Goal: Task Accomplishment & Management: Use online tool/utility

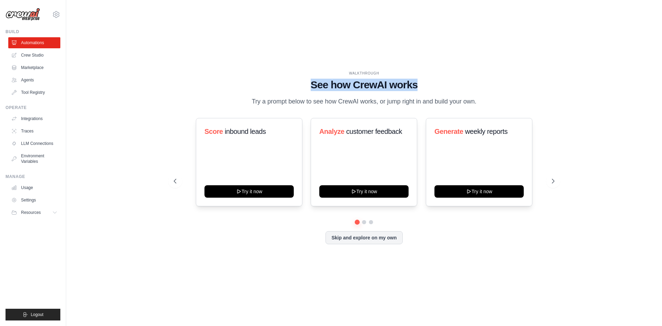
drag, startPoint x: 310, startPoint y: 86, endPoint x: 452, endPoint y: 92, distance: 141.4
click at [452, 92] on div "WALKTHROUGH See how [PERSON_NAME] works Try a prompt below to see how [PERSON_N…" at bounding box center [364, 89] width 381 height 36
click at [437, 81] on h1 "See how CrewAI works" at bounding box center [364, 85] width 381 height 12
drag, startPoint x: 424, startPoint y: 85, endPoint x: 306, endPoint y: 83, distance: 117.9
click at [306, 83] on h1 "See how CrewAI works" at bounding box center [364, 85] width 381 height 12
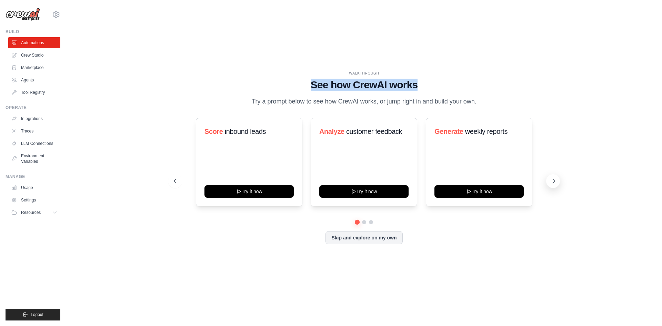
click at [552, 179] on icon at bounding box center [553, 181] width 7 height 7
click at [552, 147] on div "Score inbound leads Try it now Analyze customer feedback Try it now Generate we…" at bounding box center [364, 162] width 381 height 88
click at [370, 220] on button at bounding box center [371, 222] width 6 height 6
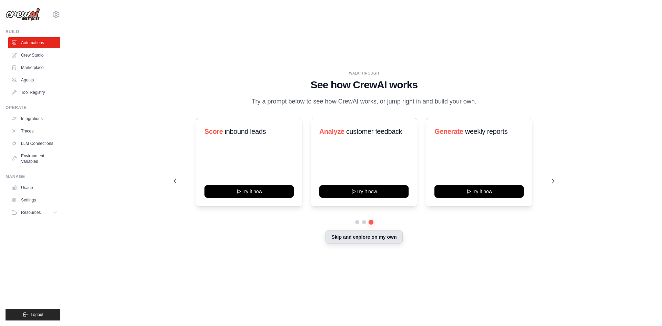
click at [362, 240] on button "Skip and explore on my own" at bounding box center [363, 236] width 77 height 13
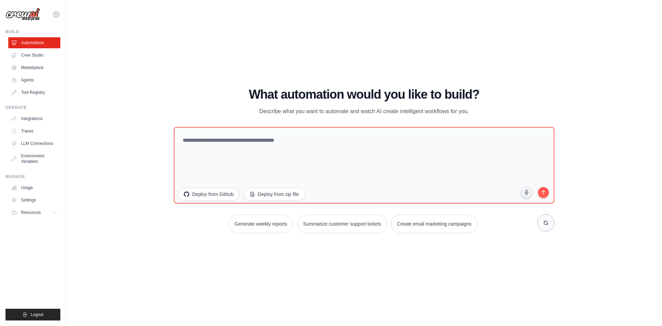
click at [548, 224] on icon at bounding box center [546, 223] width 4 height 4
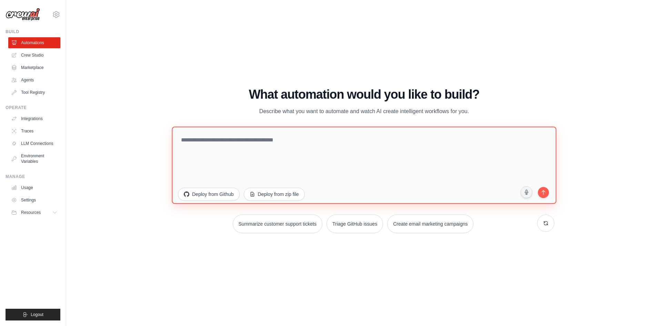
click at [400, 158] on textarea at bounding box center [364, 164] width 384 height 77
paste textarea "**********"
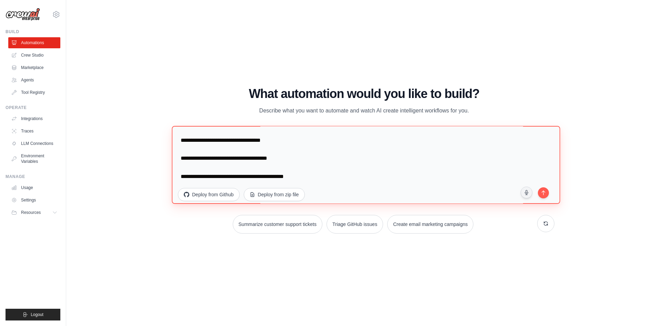
scroll to position [1532, 0]
type textarea "**********"
click at [546, 189] on icon "submit" at bounding box center [543, 192] width 7 height 7
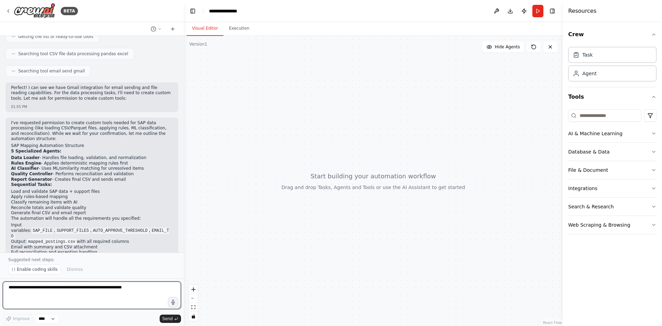
scroll to position [853, 0]
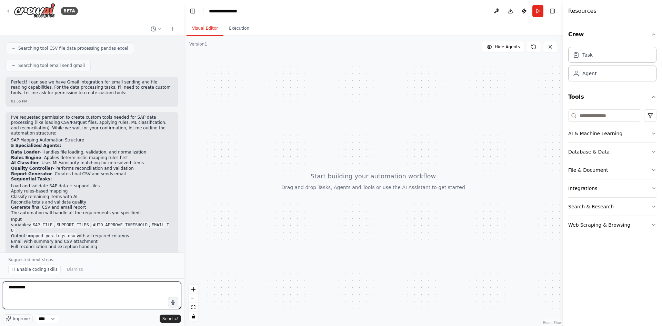
type textarea "**********"
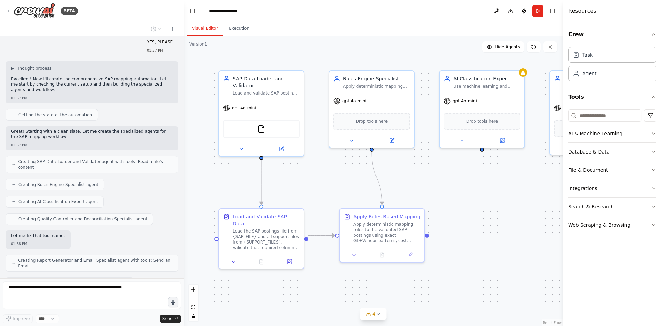
scroll to position [1145, 0]
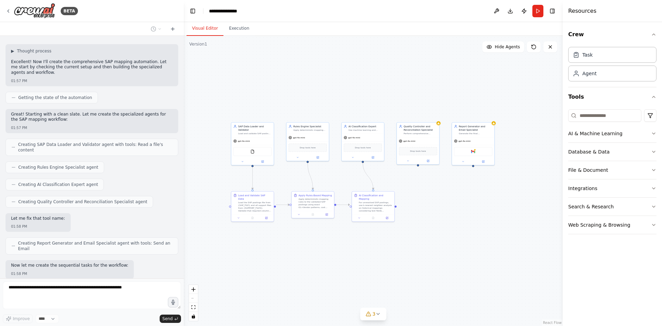
drag, startPoint x: 496, startPoint y: 200, endPoint x: 468, endPoint y: 187, distance: 30.7
click at [468, 187] on div ".deletable-edge-delete-btn { width: 20px; height: 20px; border: 0px solid #ffff…" at bounding box center [373, 181] width 379 height 290
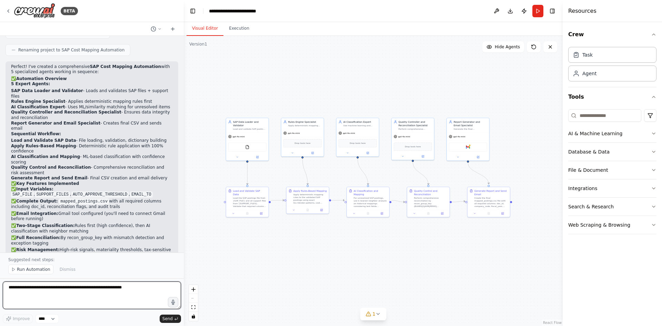
scroll to position [1518, 0]
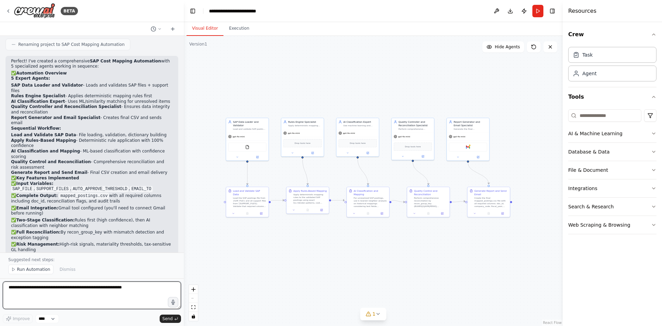
click at [81, 288] on textarea at bounding box center [92, 295] width 178 height 28
type textarea "*"
type textarea "**********"
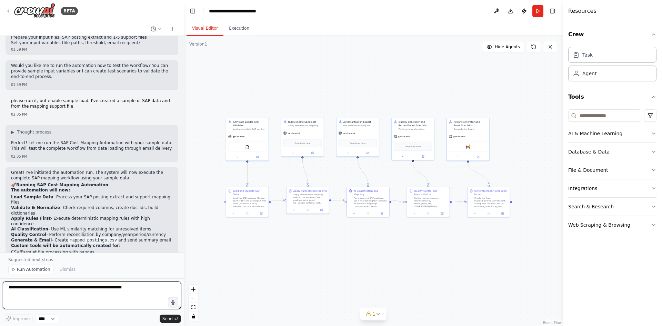
scroll to position [1779, 0]
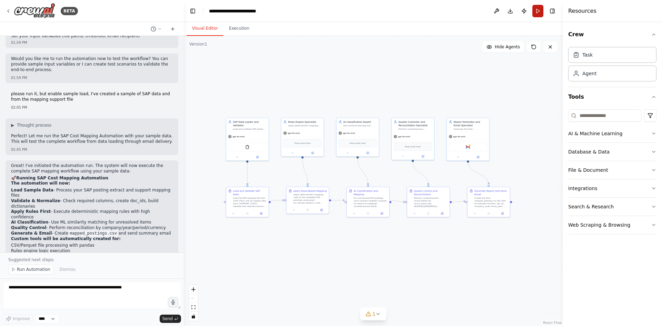
click at [536, 10] on button "Run" at bounding box center [537, 11] width 11 height 12
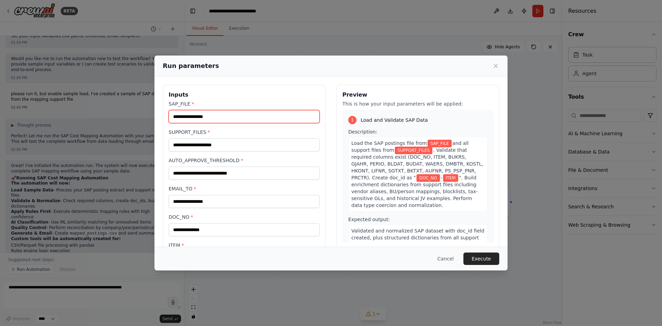
click at [246, 116] on input "SAP_FILE *" at bounding box center [244, 116] width 151 height 13
click at [200, 113] on input "SAP_FILE *" at bounding box center [244, 116] width 151 height 13
paste input "**********"
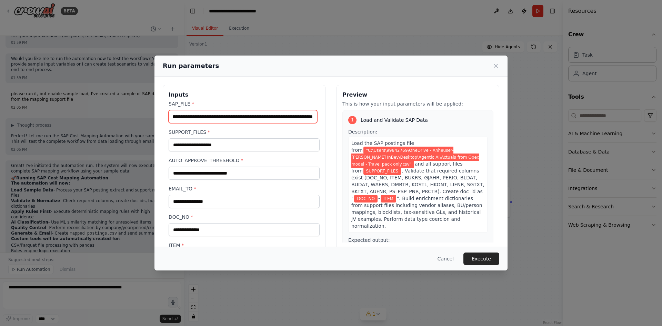
type input "**********"
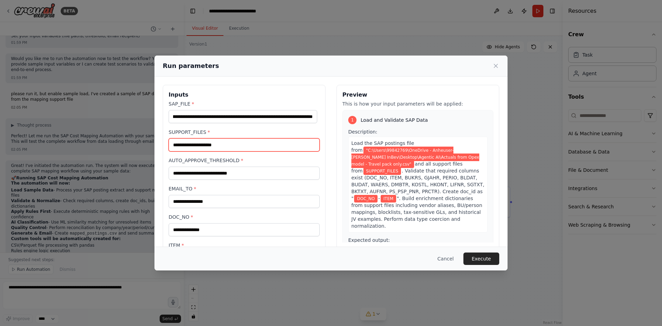
click at [196, 142] on input "SUPPORT_FILES *" at bounding box center [244, 144] width 151 height 13
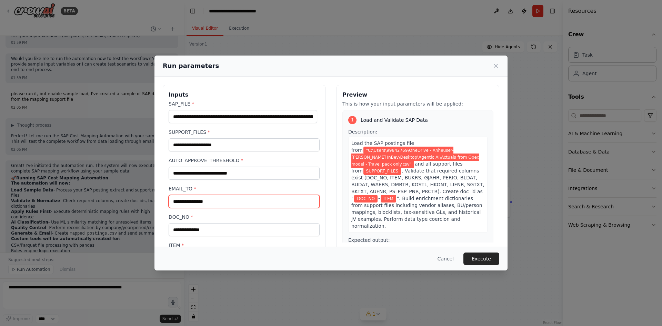
click at [225, 201] on input "EMAIL_TO *" at bounding box center [244, 201] width 151 height 13
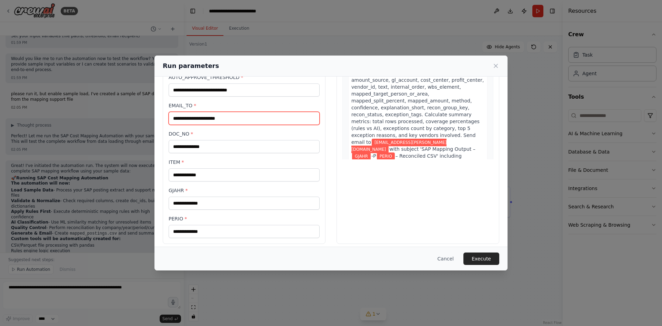
scroll to position [88, 0]
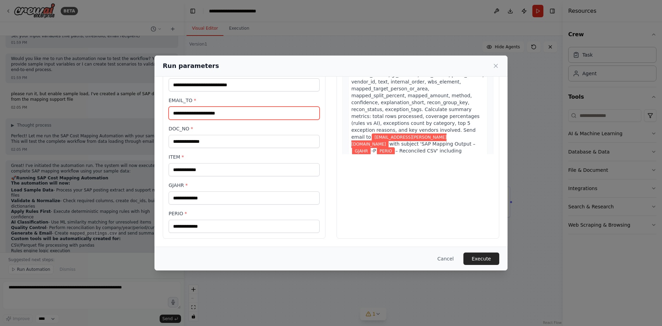
type input "**********"
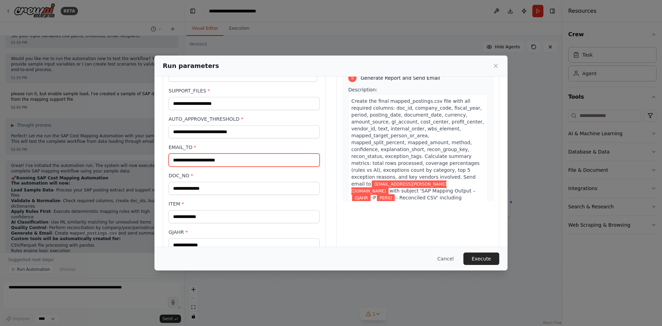
scroll to position [0, 0]
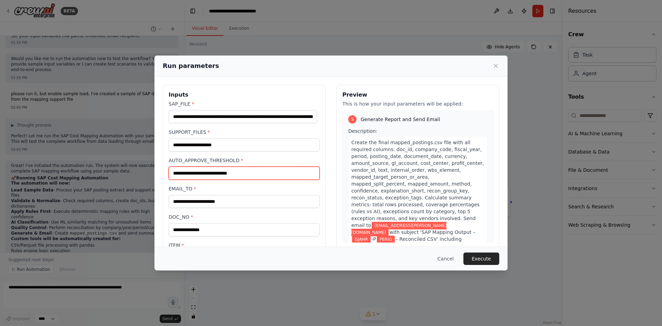
click at [233, 174] on input "AUTO_APPROVE_THRESHOLD *" at bounding box center [244, 172] width 151 height 13
paste input "****"
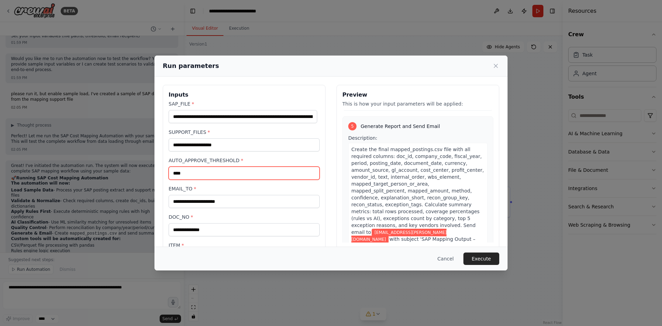
type input "****"
click at [322, 183] on div "**********" at bounding box center [244, 206] width 163 height 242
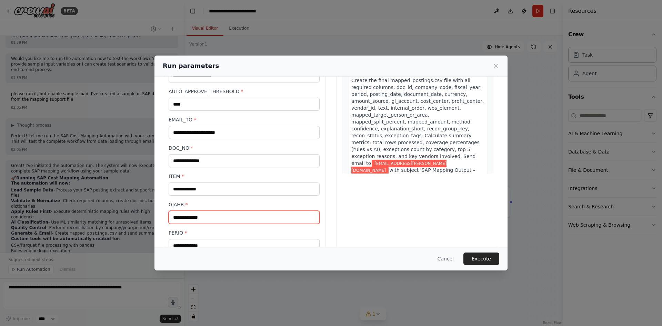
click at [209, 220] on input "GJAHR *" at bounding box center [244, 217] width 151 height 13
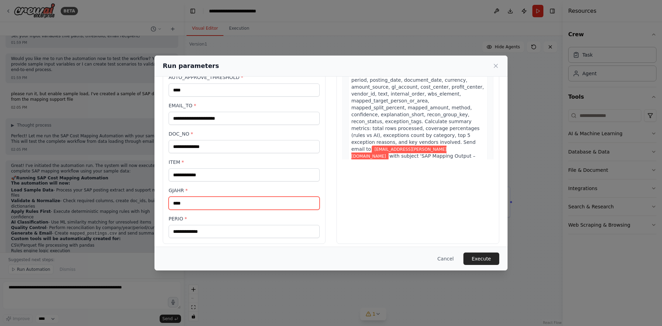
scroll to position [88, 0]
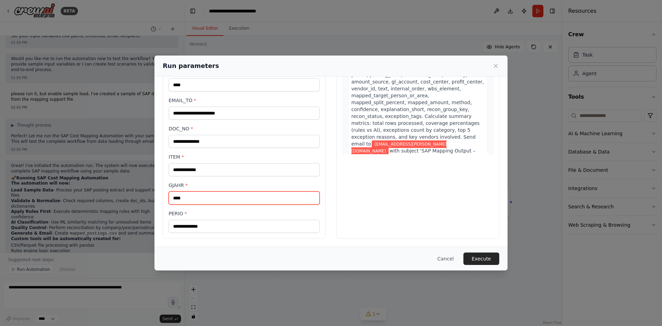
type input "****"
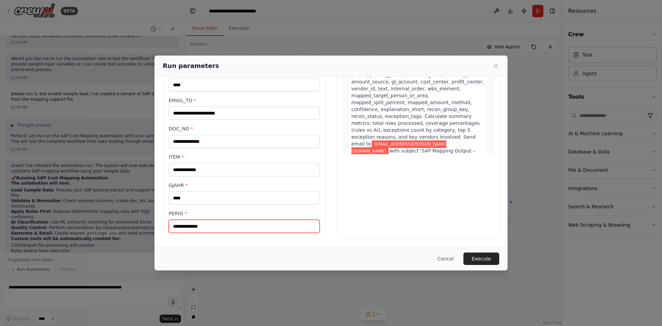
click at [200, 231] on input "PERIO *" at bounding box center [244, 226] width 151 height 13
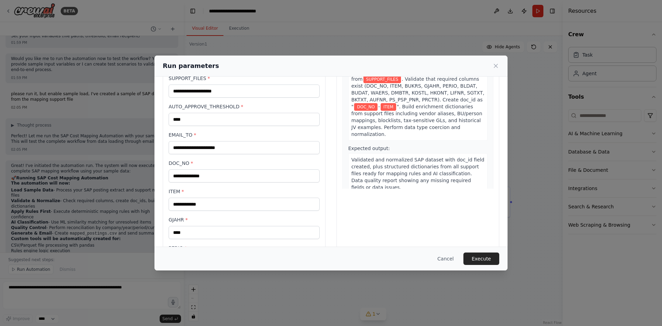
scroll to position [17, 0]
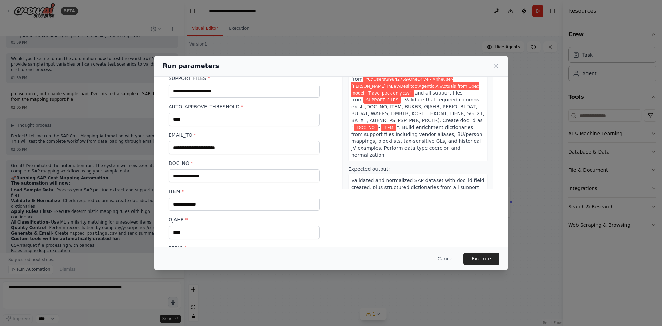
type input "**"
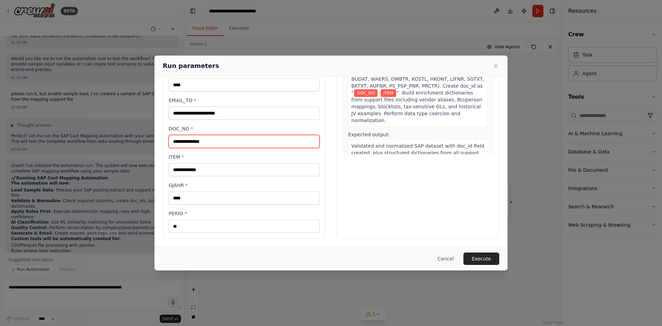
click at [213, 144] on input "DOC_NO *" at bounding box center [244, 141] width 151 height 13
type input "********"
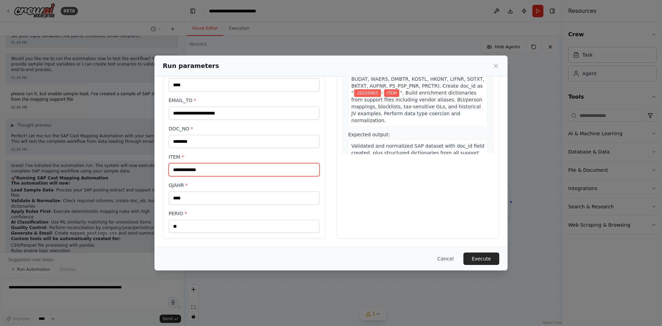
click at [208, 172] on input "ITEM *" at bounding box center [244, 169] width 151 height 13
type input "***"
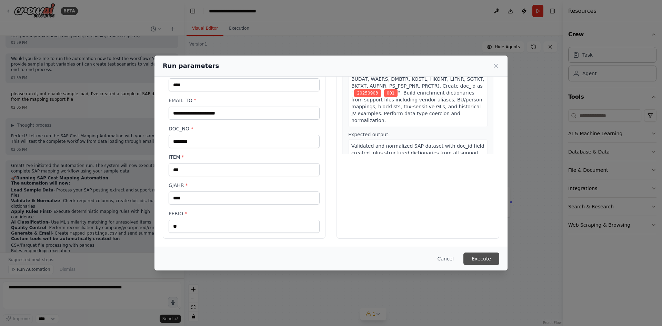
click at [486, 257] on button "Execute" at bounding box center [481, 258] width 36 height 12
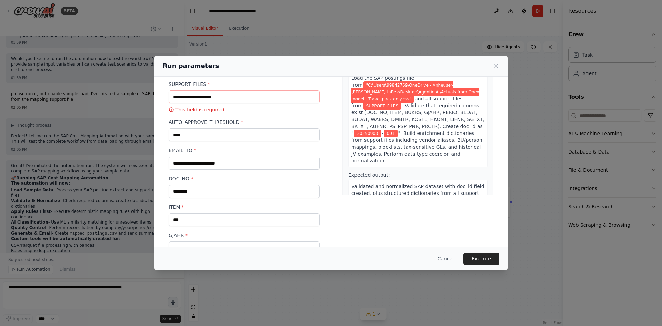
scroll to position [0, 0]
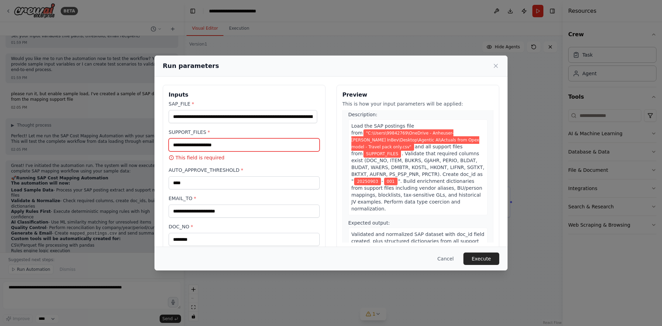
click at [273, 144] on input "SUPPORT_FILES *" at bounding box center [244, 144] width 151 height 13
click at [212, 149] on input "SUPPORT_FILES *" at bounding box center [244, 144] width 151 height 13
paste input "**********"
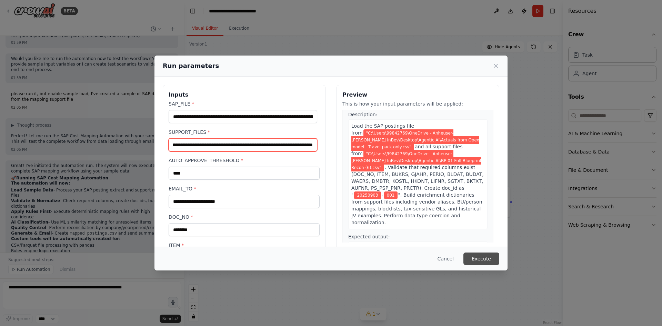
type input "**********"
click at [477, 257] on button "Execute" at bounding box center [481, 258] width 36 height 12
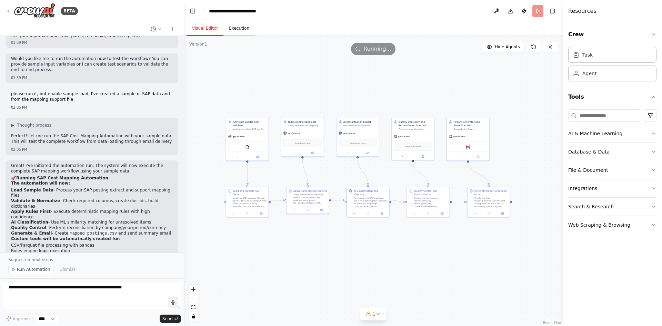
click at [242, 30] on button "Execution" at bounding box center [238, 28] width 31 height 14
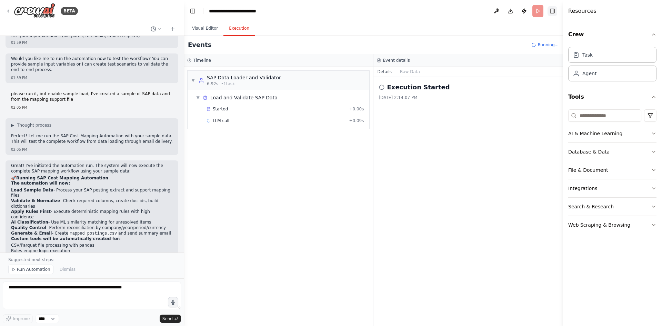
click at [549, 10] on button "Toggle Right Sidebar" at bounding box center [552, 11] width 10 height 10
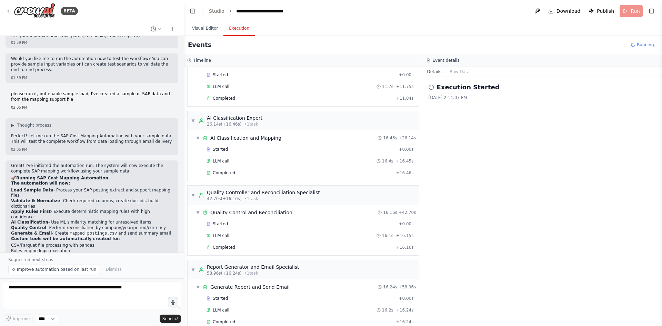
scroll to position [167, 0]
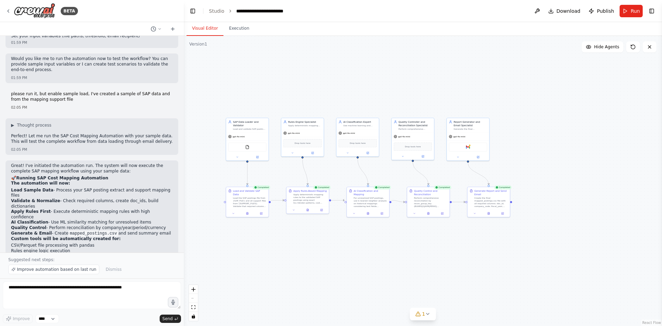
click at [204, 33] on button "Visual Editor" at bounding box center [204, 28] width 37 height 14
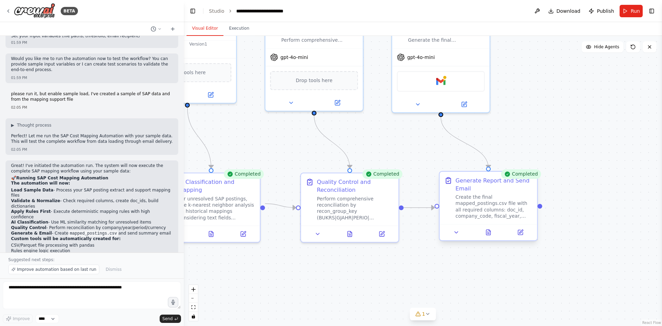
click at [516, 185] on div "Generate Report and Send Email" at bounding box center [493, 184] width 77 height 16
click at [447, 80] on div "Gmail" at bounding box center [441, 80] width 88 height 21
click at [443, 81] on img at bounding box center [441, 80] width 10 height 10
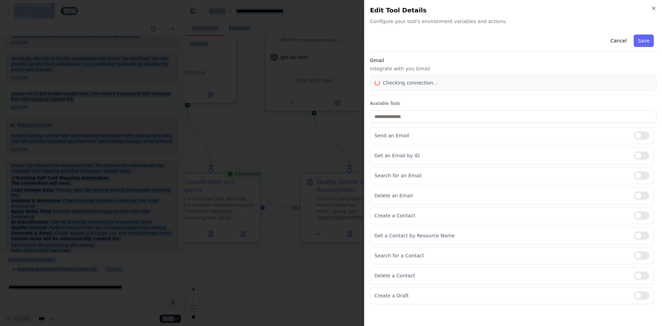
click at [443, 81] on div at bounding box center [331, 163] width 662 height 326
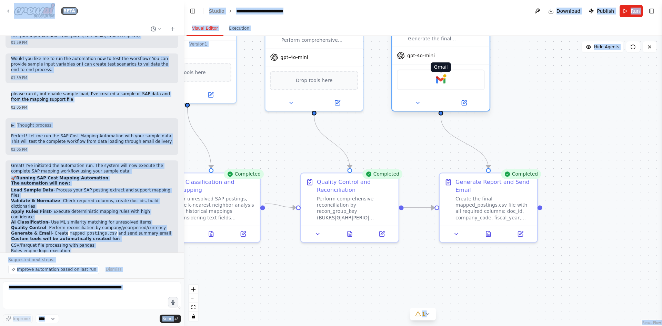
click at [443, 81] on img at bounding box center [441, 80] width 10 height 10
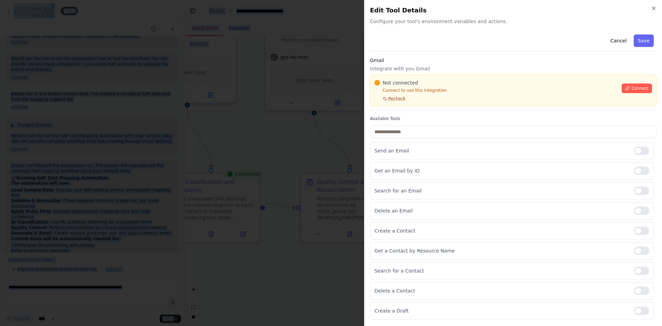
click at [395, 96] on span "Recheck" at bounding box center [396, 99] width 17 height 6
click at [629, 93] on button "Connect" at bounding box center [636, 88] width 30 height 10
click at [630, 87] on icon at bounding box center [627, 88] width 5 height 5
click at [453, 91] on p "Connect to use this integration" at bounding box center [495, 91] width 243 height 6
click at [452, 93] on p "Connect to use this integration" at bounding box center [495, 91] width 243 height 6
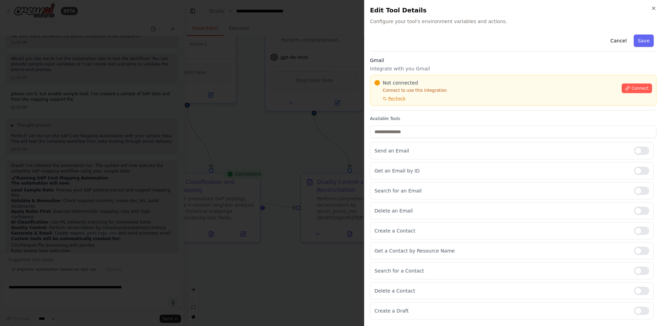
click at [511, 61] on h3 "Gmail" at bounding box center [513, 60] width 286 height 7
click at [290, 133] on div at bounding box center [331, 163] width 662 height 326
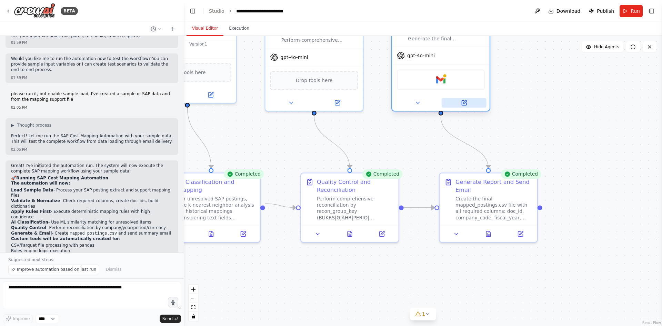
click at [468, 101] on button at bounding box center [464, 103] width 45 height 10
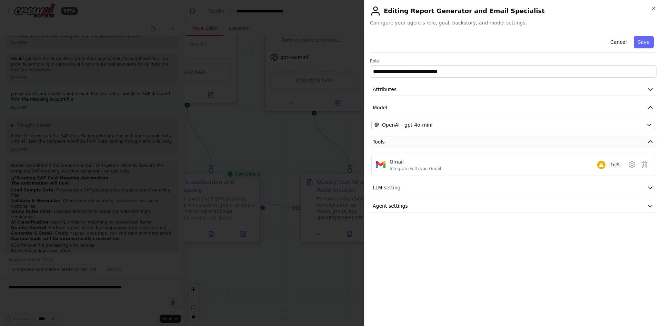
click at [628, 140] on button "Tools" at bounding box center [513, 141] width 286 height 13
click at [629, 165] on icon at bounding box center [632, 164] width 6 height 6
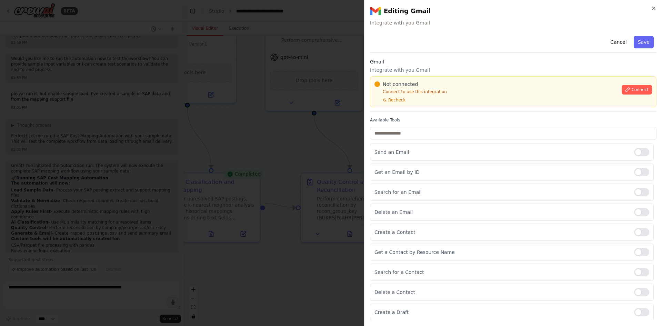
click at [656, 9] on div "**********" at bounding box center [513, 163] width 298 height 326
click at [653, 8] on icon "button" at bounding box center [654, 9] width 6 height 6
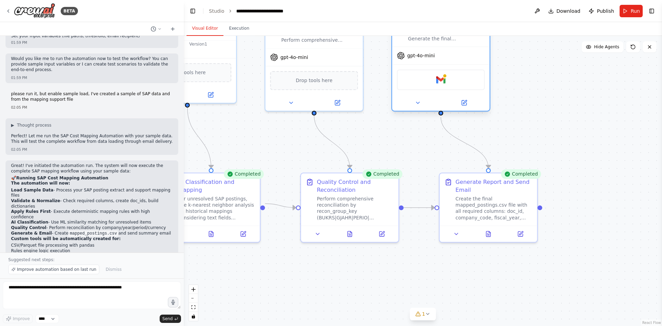
click at [467, 56] on div "gpt-4o-mini" at bounding box center [441, 56] width 98 height 18
click at [416, 103] on icon at bounding box center [417, 103] width 3 height 2
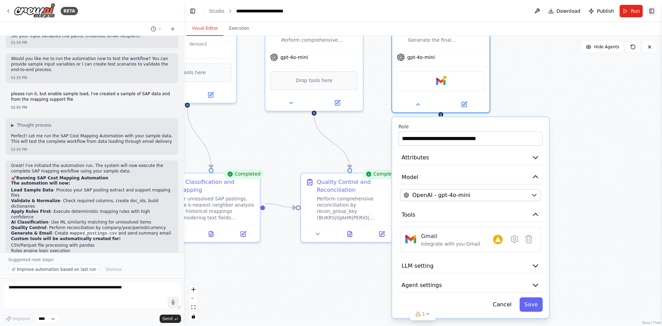
click at [654, 11] on button "Toggle Right Sidebar" at bounding box center [652, 11] width 10 height 10
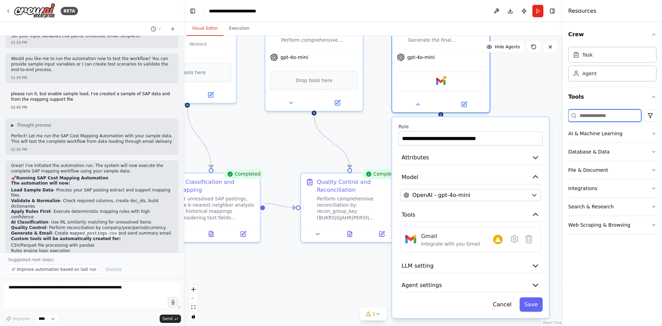
click at [620, 116] on input at bounding box center [604, 115] width 73 height 12
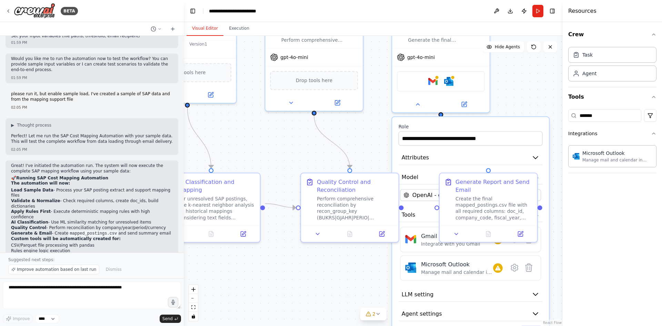
click at [544, 231] on div "**********" at bounding box center [470, 231] width 157 height 229
click at [416, 108] on div at bounding box center [441, 103] width 98 height 16
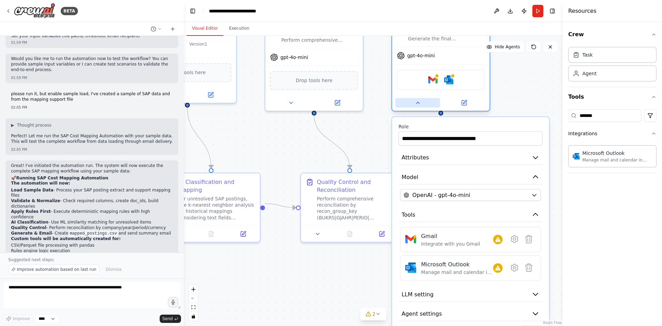
click at [417, 105] on icon at bounding box center [417, 103] width 6 height 6
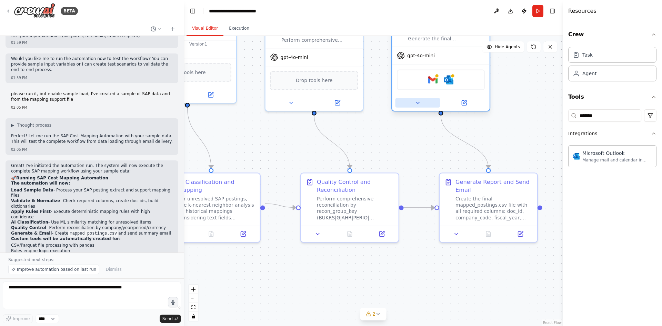
click at [417, 105] on icon at bounding box center [417, 103] width 6 height 6
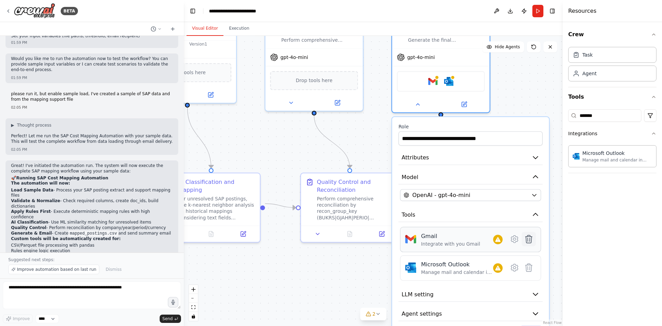
click at [529, 238] on icon at bounding box center [528, 239] width 7 height 8
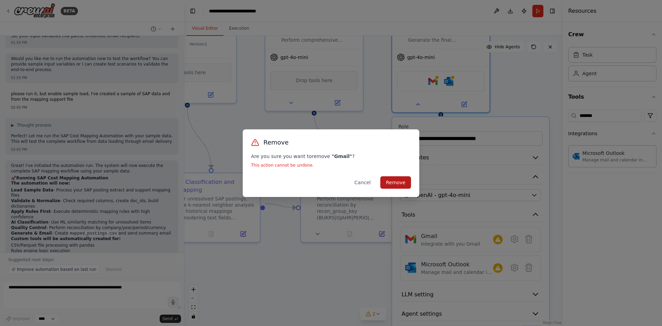
click at [393, 179] on button "Remove" at bounding box center [395, 182] width 31 height 12
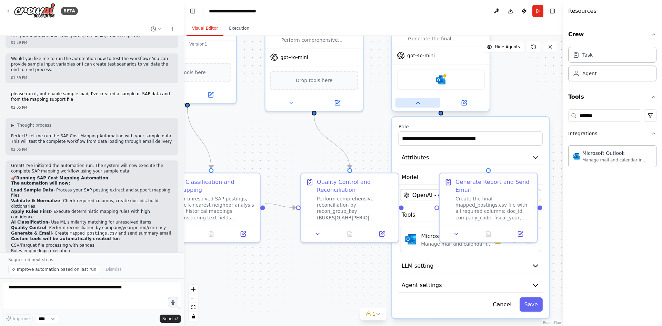
click at [416, 107] on button at bounding box center [417, 103] width 45 height 10
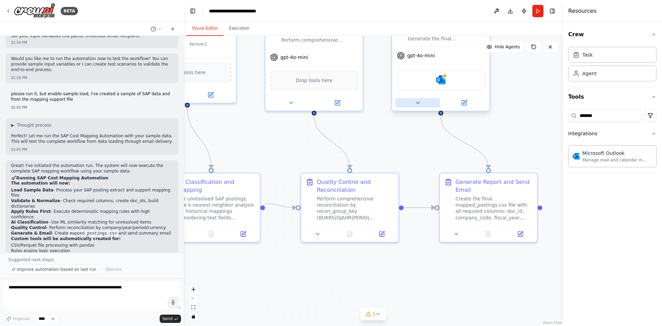
click at [416, 106] on icon at bounding box center [417, 103] width 6 height 6
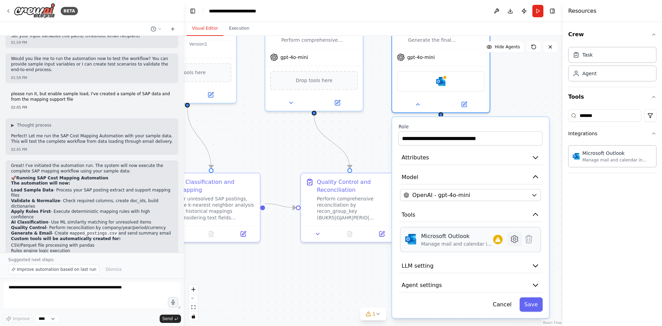
click at [512, 238] on icon at bounding box center [514, 238] width 7 height 7
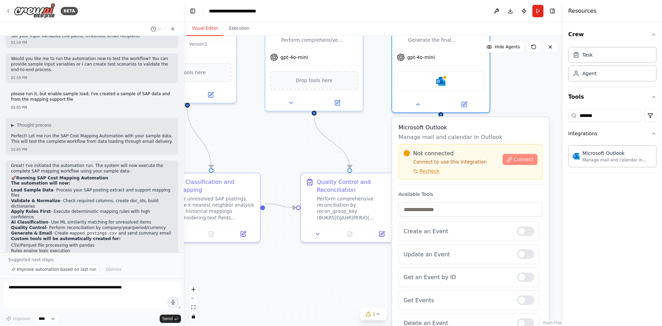
click at [515, 161] on span "Connect" at bounding box center [524, 159] width 20 height 6
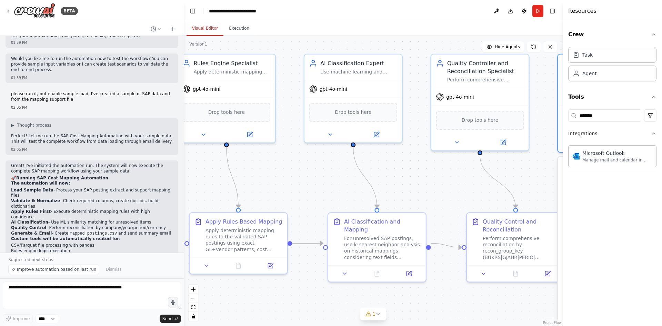
drag, startPoint x: 272, startPoint y: 141, endPoint x: 437, endPoint y: 181, distance: 170.5
click at [437, 181] on div ".deletable-edge-delete-btn { width: 20px; height: 20px; border: 0px solid #ffff…" at bounding box center [373, 181] width 379 height 290
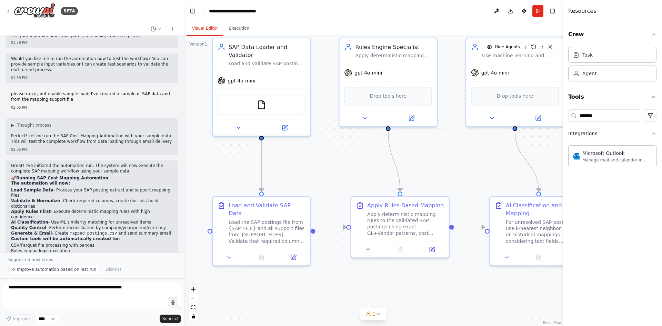
drag, startPoint x: 307, startPoint y: 180, endPoint x: 470, endPoint y: 176, distance: 162.4
click at [470, 176] on div ".deletable-edge-delete-btn { width: 20px; height: 20px; border: 0px solid #ffff…" at bounding box center [373, 181] width 379 height 290
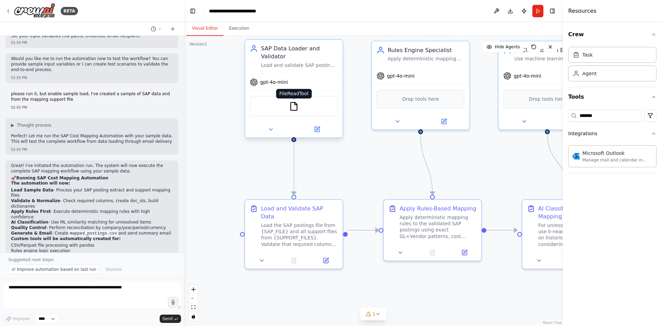
click at [293, 105] on img at bounding box center [294, 107] width 10 height 10
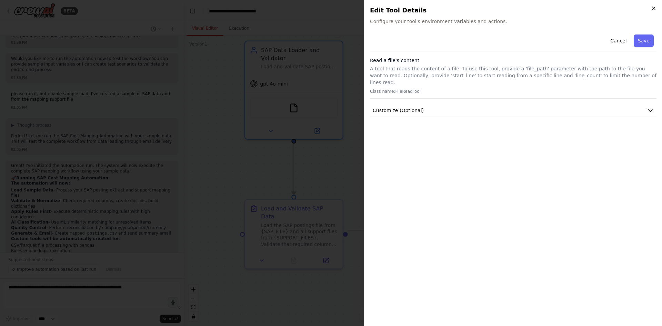
click at [653, 8] on icon "button" at bounding box center [654, 9] width 6 height 6
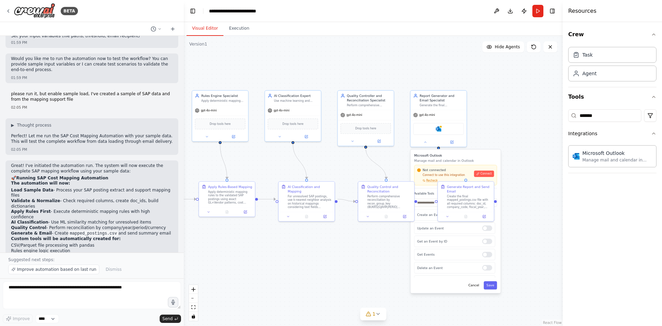
drag, startPoint x: 448, startPoint y: 179, endPoint x: 269, endPoint y: 175, distance: 178.9
click at [269, 175] on div ".deletable-edge-delete-btn { width: 20px; height: 20px; border: 0px solid #ffff…" at bounding box center [373, 181] width 379 height 290
click at [441, 129] on div "Microsoft Outlook" at bounding box center [438, 128] width 50 height 12
click at [484, 272] on div at bounding box center [487, 272] width 10 height 6
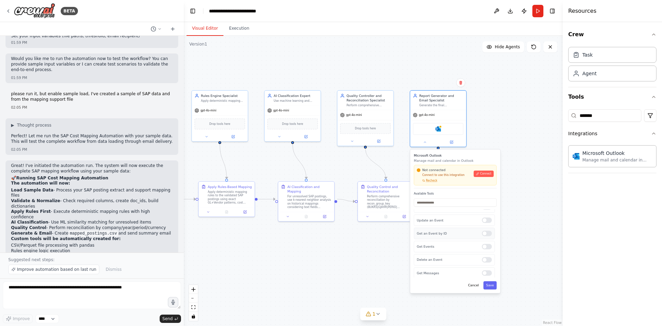
scroll to position [0, 0]
click at [494, 291] on div "Microsoft Outlook Manage mail and calendar in Outlook Not connected Connect to …" at bounding box center [455, 220] width 90 height 143
click at [493, 288] on button "Save" at bounding box center [489, 285] width 13 height 8
click at [427, 144] on div at bounding box center [438, 140] width 56 height 9
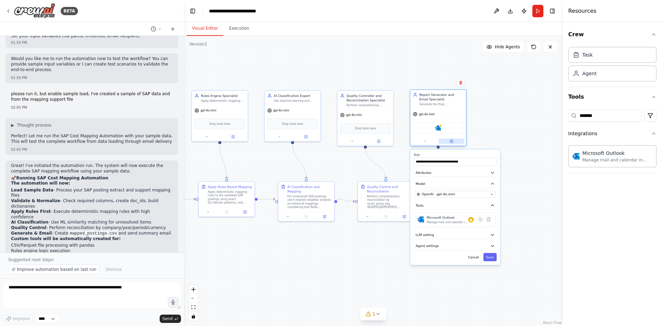
click at [453, 143] on button at bounding box center [451, 141] width 26 height 6
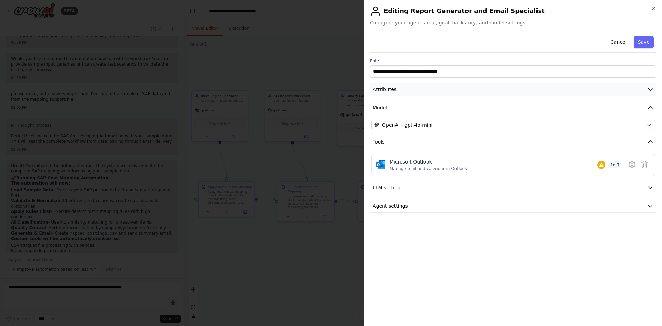
click at [512, 91] on button "Attributes" at bounding box center [513, 89] width 286 height 13
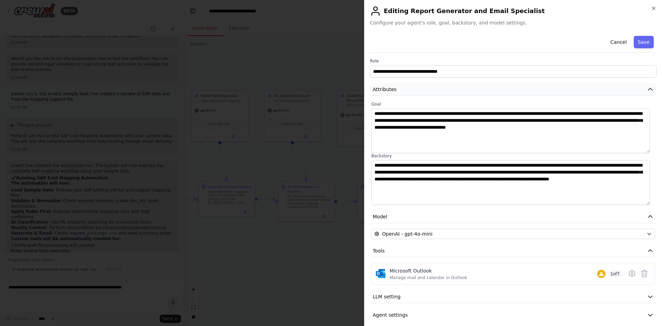
click at [512, 91] on button "Attributes" at bounding box center [513, 89] width 286 height 13
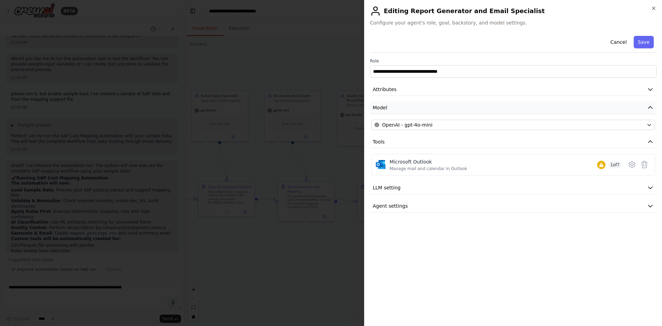
click at [497, 112] on button "Model" at bounding box center [513, 107] width 286 height 13
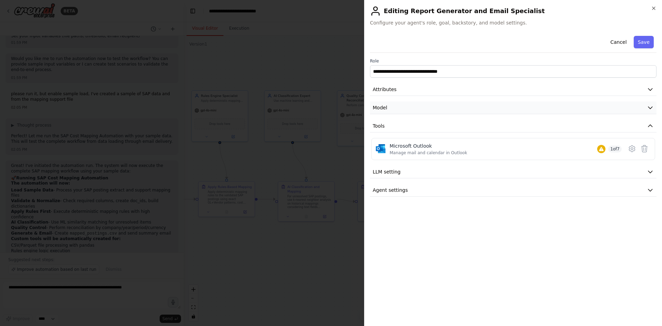
click at [497, 112] on button "Model" at bounding box center [513, 107] width 286 height 13
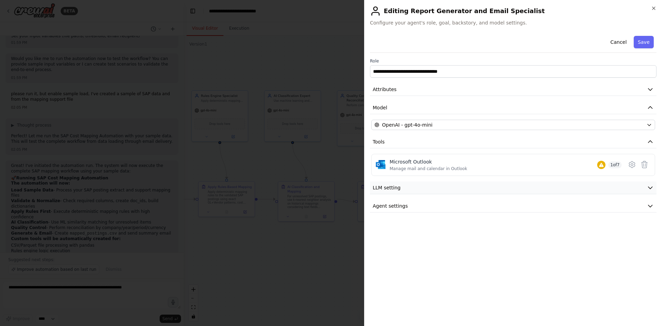
click at [460, 188] on button "LLM setting" at bounding box center [513, 187] width 286 height 13
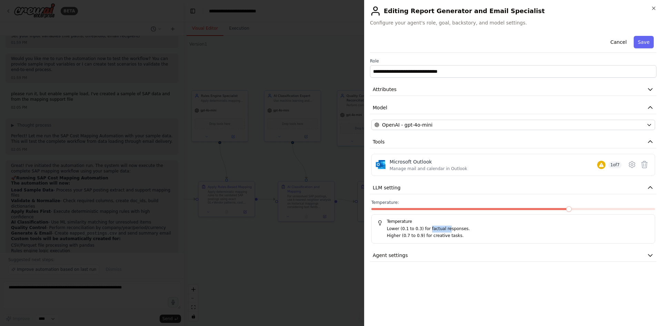
drag, startPoint x: 426, startPoint y: 230, endPoint x: 443, endPoint y: 229, distance: 16.9
click at [443, 229] on p "Lower (0.1 to 0.3) for factual responses." at bounding box center [518, 228] width 262 height 7
drag, startPoint x: 433, startPoint y: 238, endPoint x: 453, endPoint y: 237, distance: 20.3
click at [453, 237] on p "Higher (0.7 to 0.9) for creative tasks." at bounding box center [518, 235] width 262 height 7
click at [459, 237] on p "Higher (0.7 to 0.9) for creative tasks." at bounding box center [518, 235] width 262 height 7
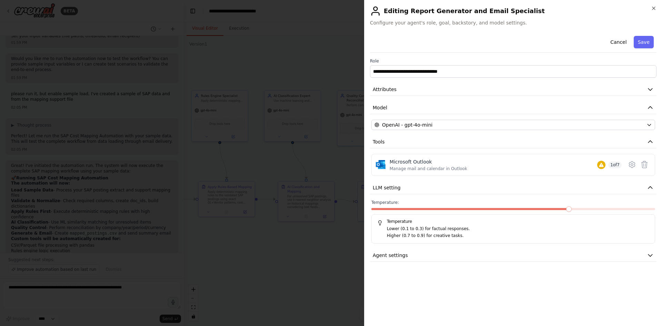
click at [566, 209] on span at bounding box center [569, 209] width 6 height 6
click at [541, 208] on span at bounding box center [456, 209] width 170 height 2
click at [571, 208] on span at bounding box center [569, 209] width 6 height 6
click at [420, 253] on button "Agent settings" at bounding box center [513, 255] width 286 height 13
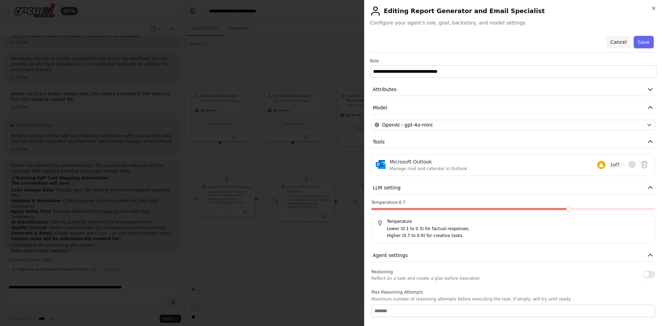
click at [619, 40] on button "Cancel" at bounding box center [618, 42] width 24 height 12
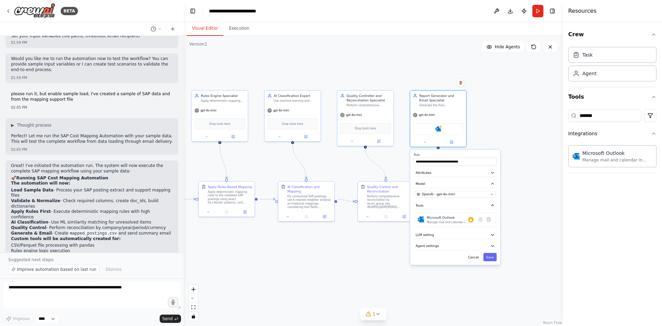
click at [502, 122] on div ".deletable-edge-delete-btn { width: 20px; height: 20px; border: 0px solid #ffff…" at bounding box center [373, 181] width 379 height 290
click at [596, 118] on input "*******" at bounding box center [604, 115] width 73 height 12
click at [596, 116] on input "*******" at bounding box center [604, 115] width 73 height 12
click at [592, 117] on input "*******" at bounding box center [604, 115] width 73 height 12
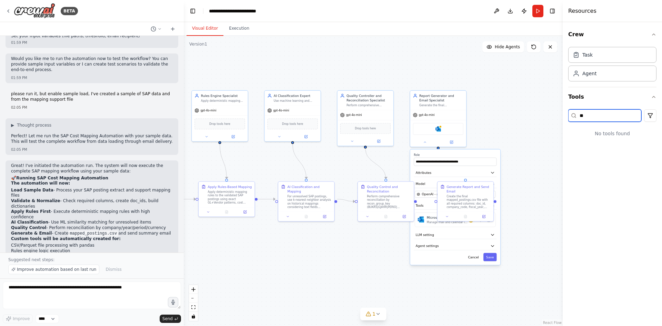
type input "*"
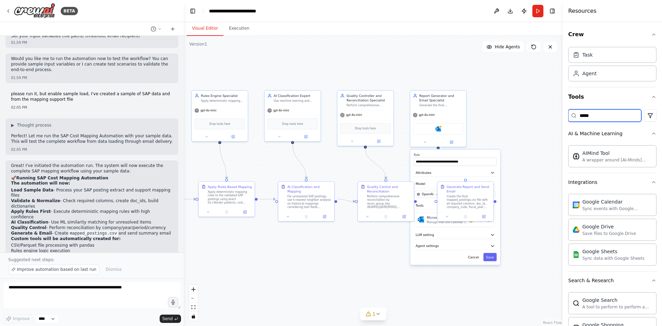
click at [584, 113] on input "*****" at bounding box center [604, 115] width 73 height 12
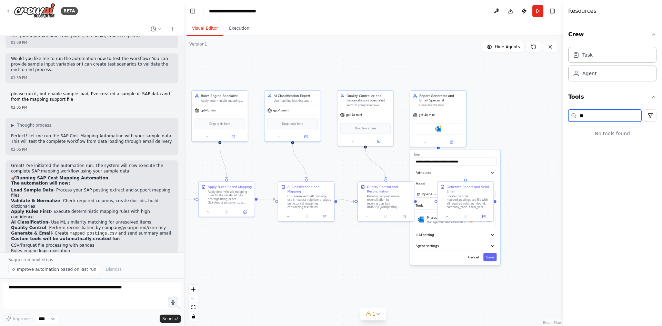
type input "*"
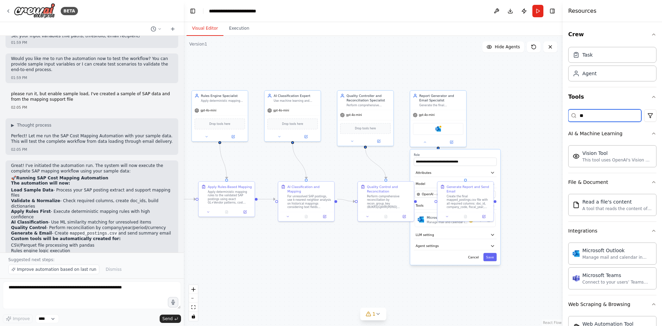
type input "*"
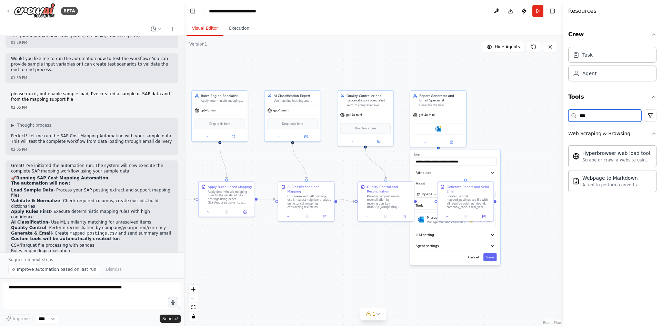
drag, startPoint x: 593, startPoint y: 115, endPoint x: 568, endPoint y: 117, distance: 24.9
click at [570, 117] on input "***" at bounding box center [604, 115] width 73 height 12
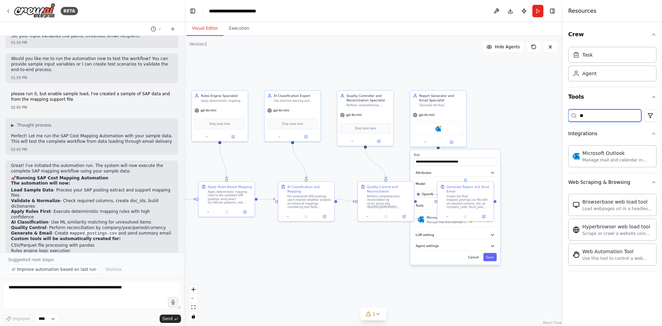
type input "*"
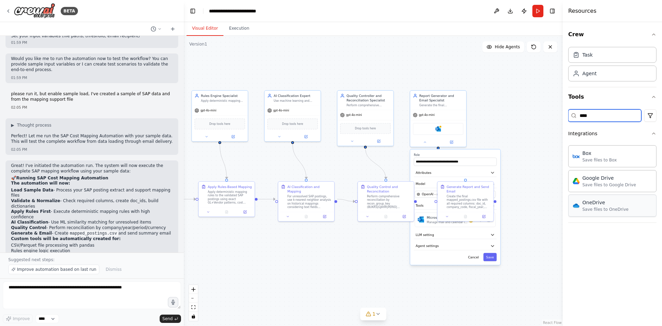
type input "****"
click at [619, 212] on div "OneDrive Save files to OneDrive" at bounding box center [612, 205] width 88 height 22
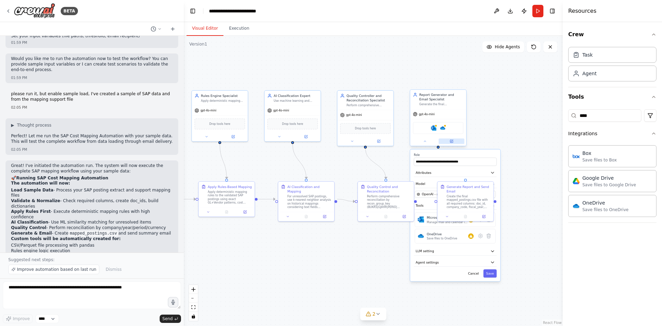
click at [446, 140] on button at bounding box center [451, 141] width 26 height 6
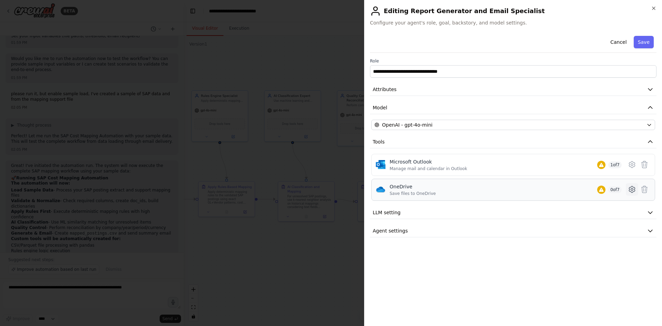
click at [631, 190] on icon at bounding box center [632, 189] width 8 height 8
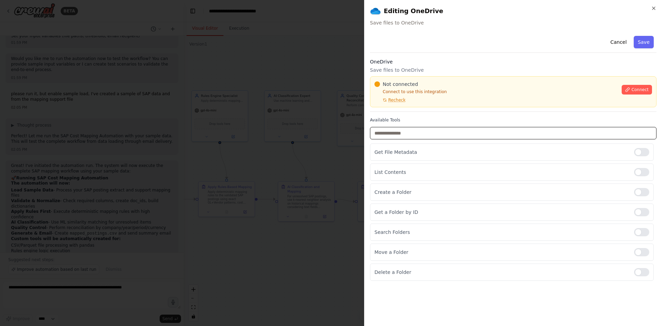
click at [500, 135] on input "text" at bounding box center [513, 133] width 286 height 12
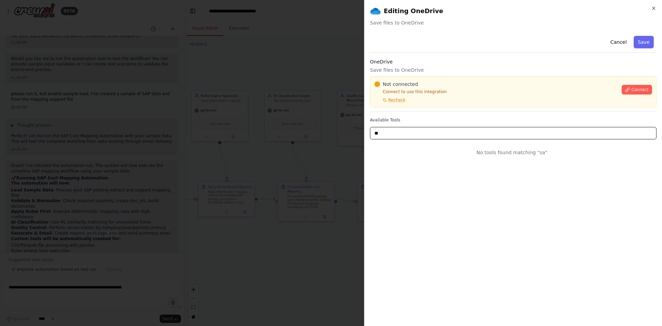
type input "*"
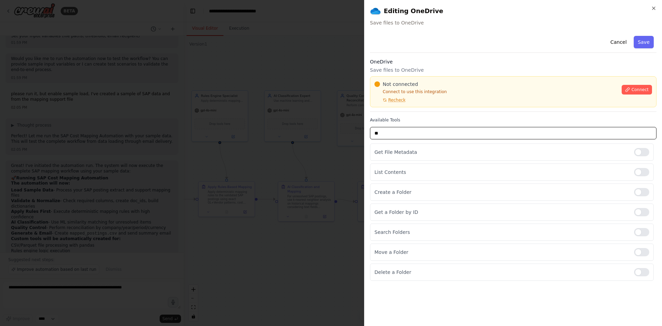
type input "*"
click at [473, 57] on div "Cancel Save OneDrive Save files to OneDrive Not connected Connect to use this i…" at bounding box center [513, 156] width 286 height 247
click at [632, 91] on button "Connect" at bounding box center [636, 90] width 30 height 10
click at [410, 105] on div "Not connected Connect to use this integration Recheck Connect" at bounding box center [513, 91] width 286 height 31
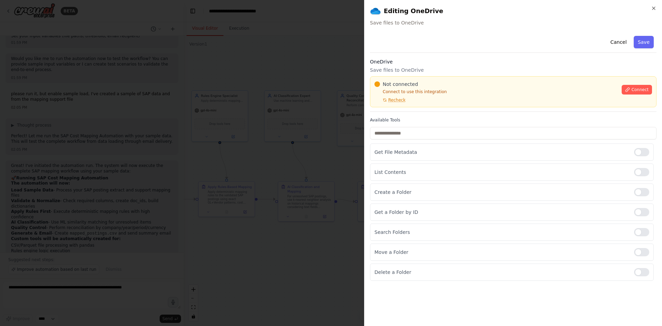
click at [411, 106] on div "Not connected Connect to use this integration Recheck Connect" at bounding box center [513, 91] width 286 height 31
click at [452, 92] on p "Connect to use this integration" at bounding box center [495, 92] width 243 height 6
